Goal: Obtain resource: Download file/media

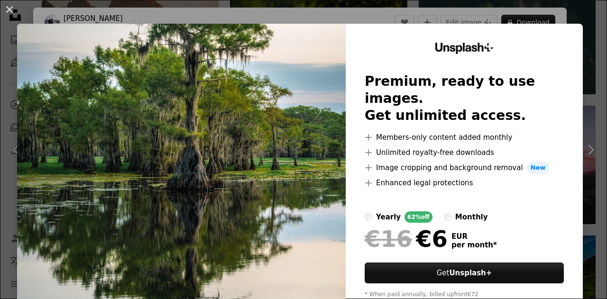
scroll to position [1603, 0]
click at [508, 7] on div "An X shape Unsplash+ Premium, ready to use images. Get unlimited access. A plus…" at bounding box center [303, 149] width 607 height 299
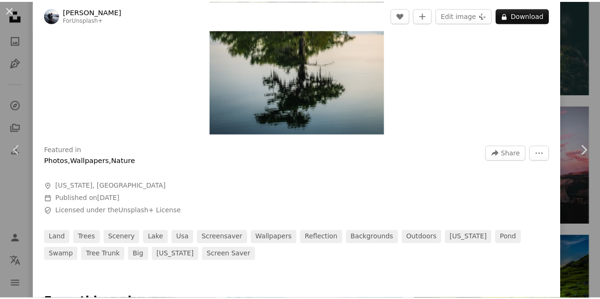
scroll to position [192, 0]
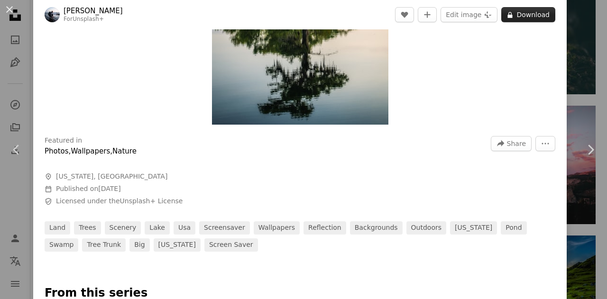
click at [516, 10] on button "A lock Download" at bounding box center [528, 14] width 54 height 15
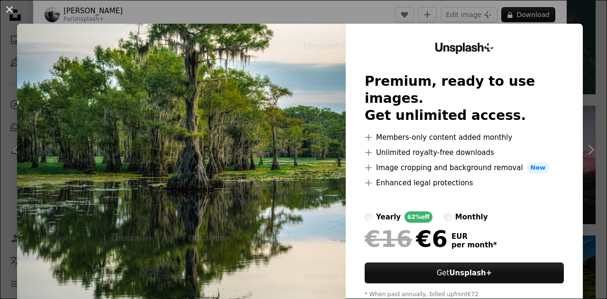
click at [570, 11] on div "An X shape Unsplash+ Premium, ready to use images. Get unlimited access. A plus…" at bounding box center [303, 149] width 607 height 299
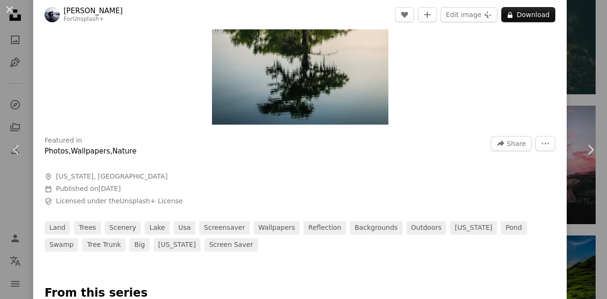
click at [585, 47] on div "An X shape Chevron left Chevron right [PERSON_NAME] For Unsplash+ A heart A plu…" at bounding box center [303, 149] width 607 height 299
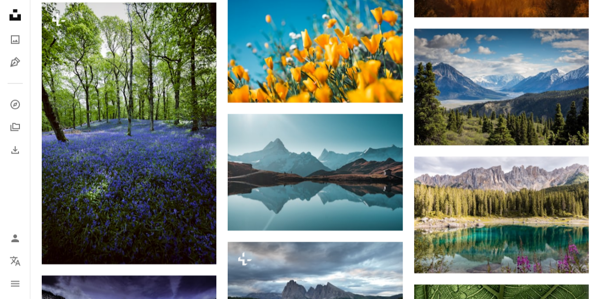
scroll to position [6314, 0]
